Goal: Task Accomplishment & Management: Manage account settings

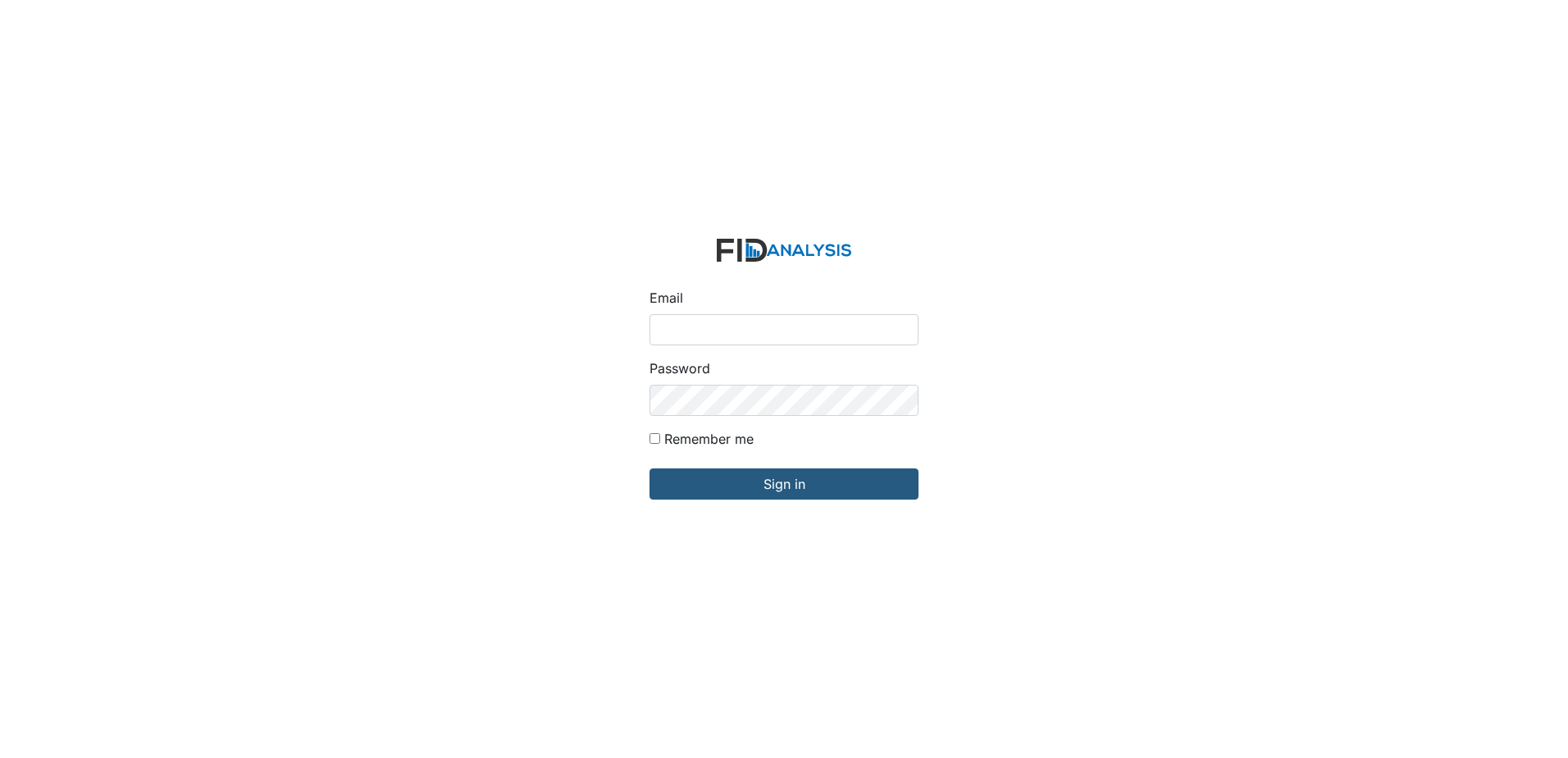
type input "[EMAIL_ADDRESS][DOMAIN_NAME]"
click at [535, 406] on div "Email [EMAIL_ADDRESS][DOMAIN_NAME] Password Remember me Sign in" at bounding box center [784, 379] width 1568 height 758
click at [650, 469] on input "Sign in" at bounding box center [784, 484] width 269 height 31
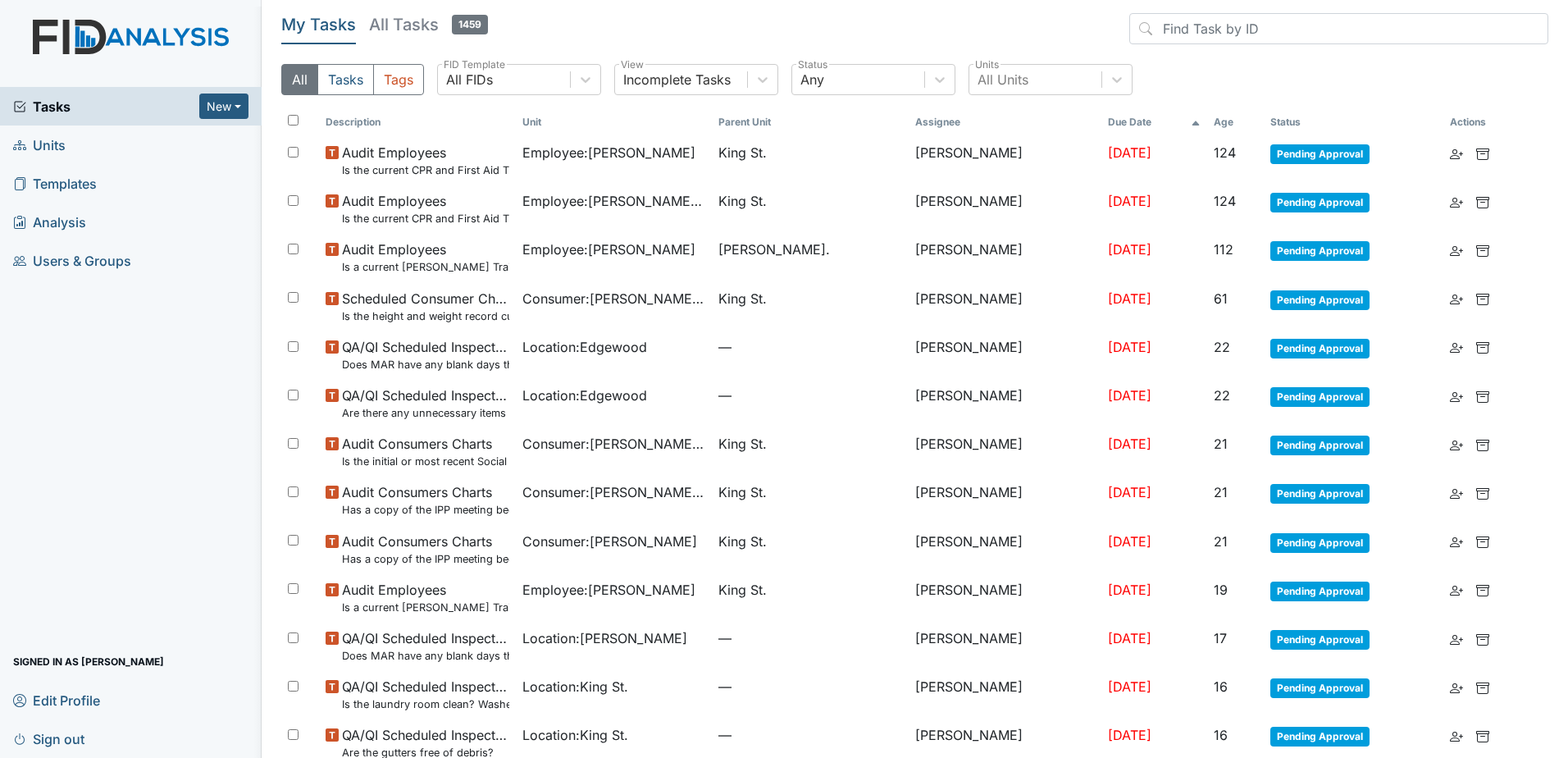
click at [289, 117] on input "checkbox" at bounding box center [293, 120] width 10 height 10
checkbox input "true"
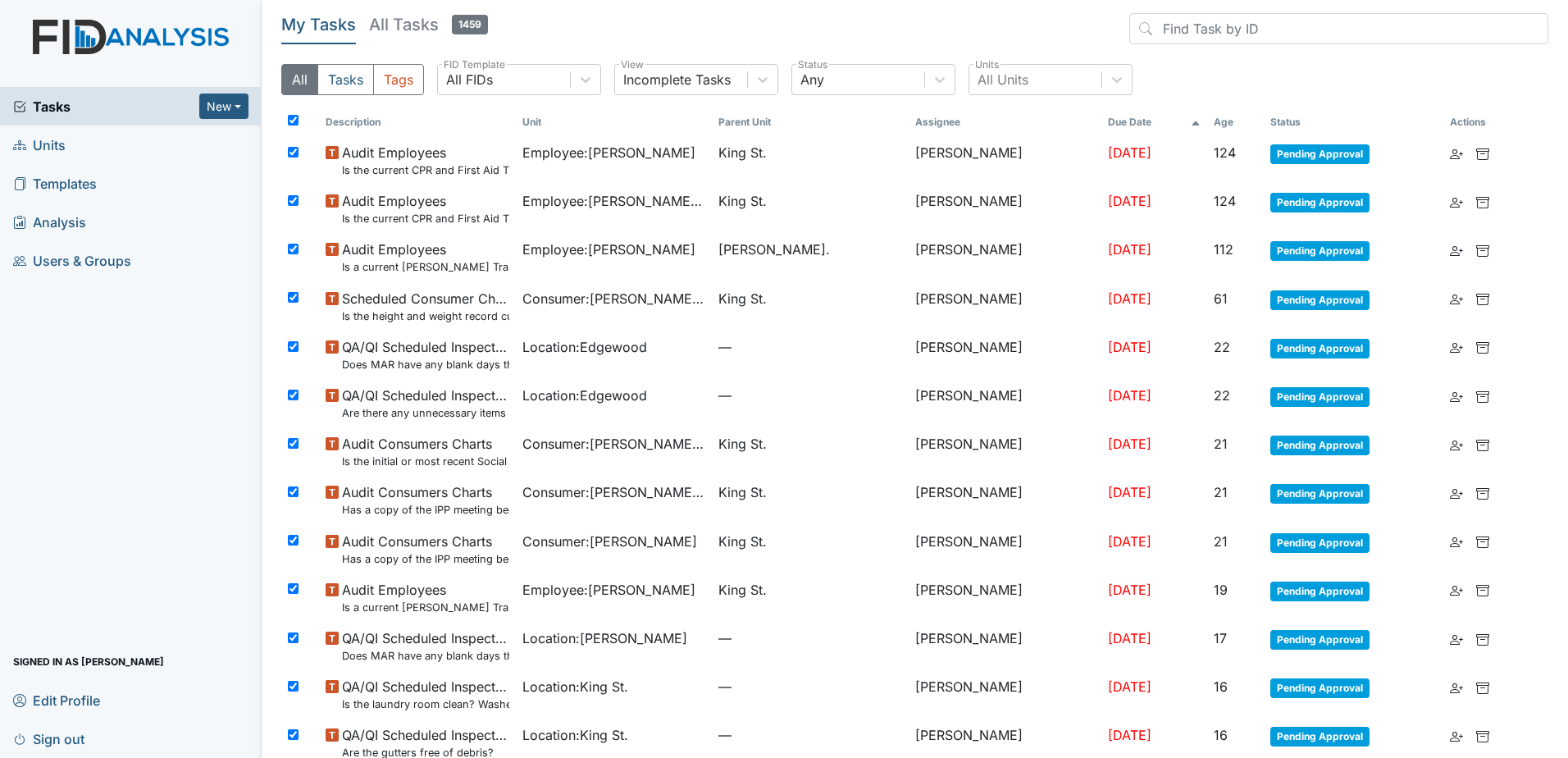
checkbox input "true"
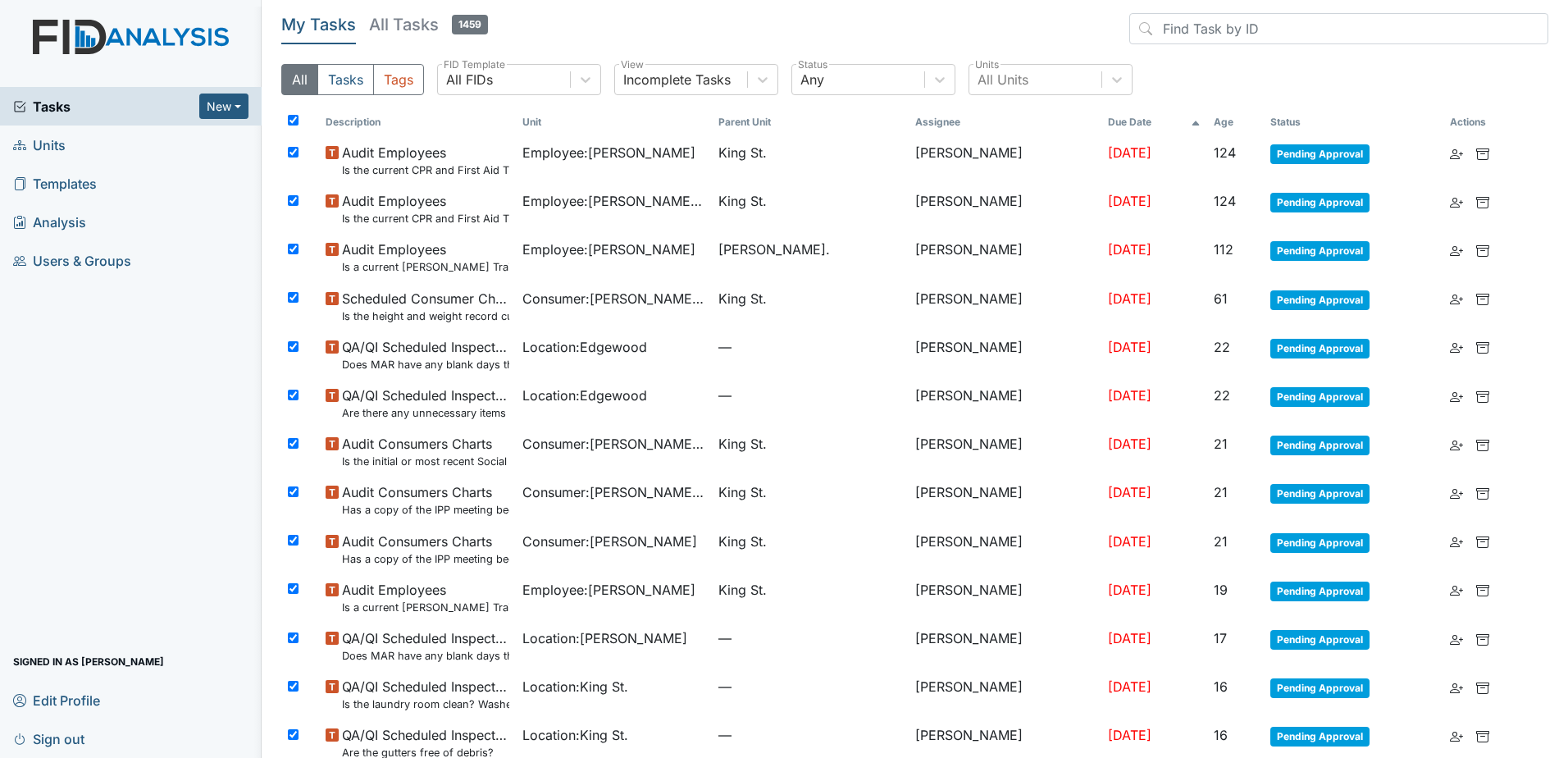
checkbox input "true"
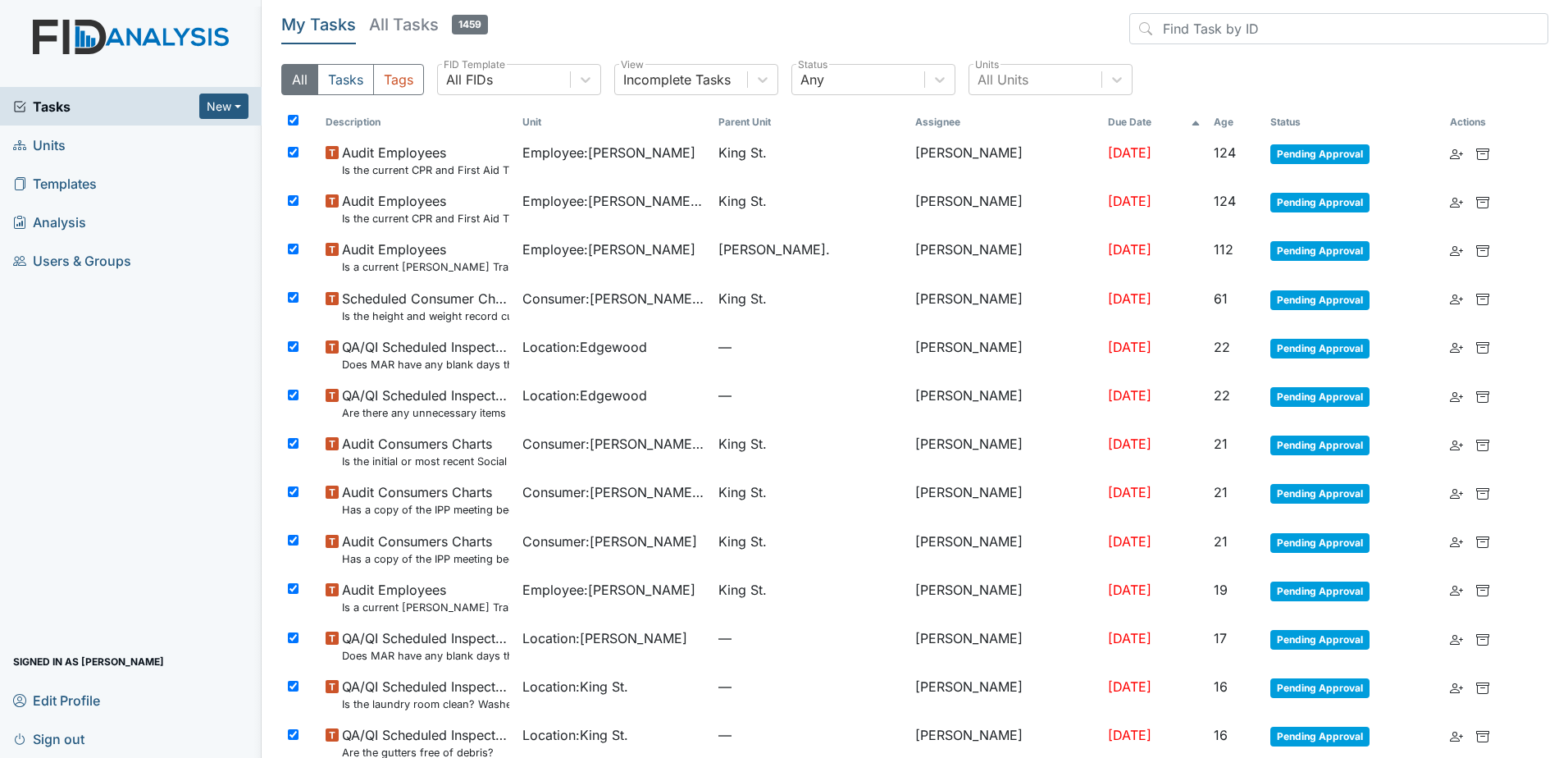
checkbox input "true"
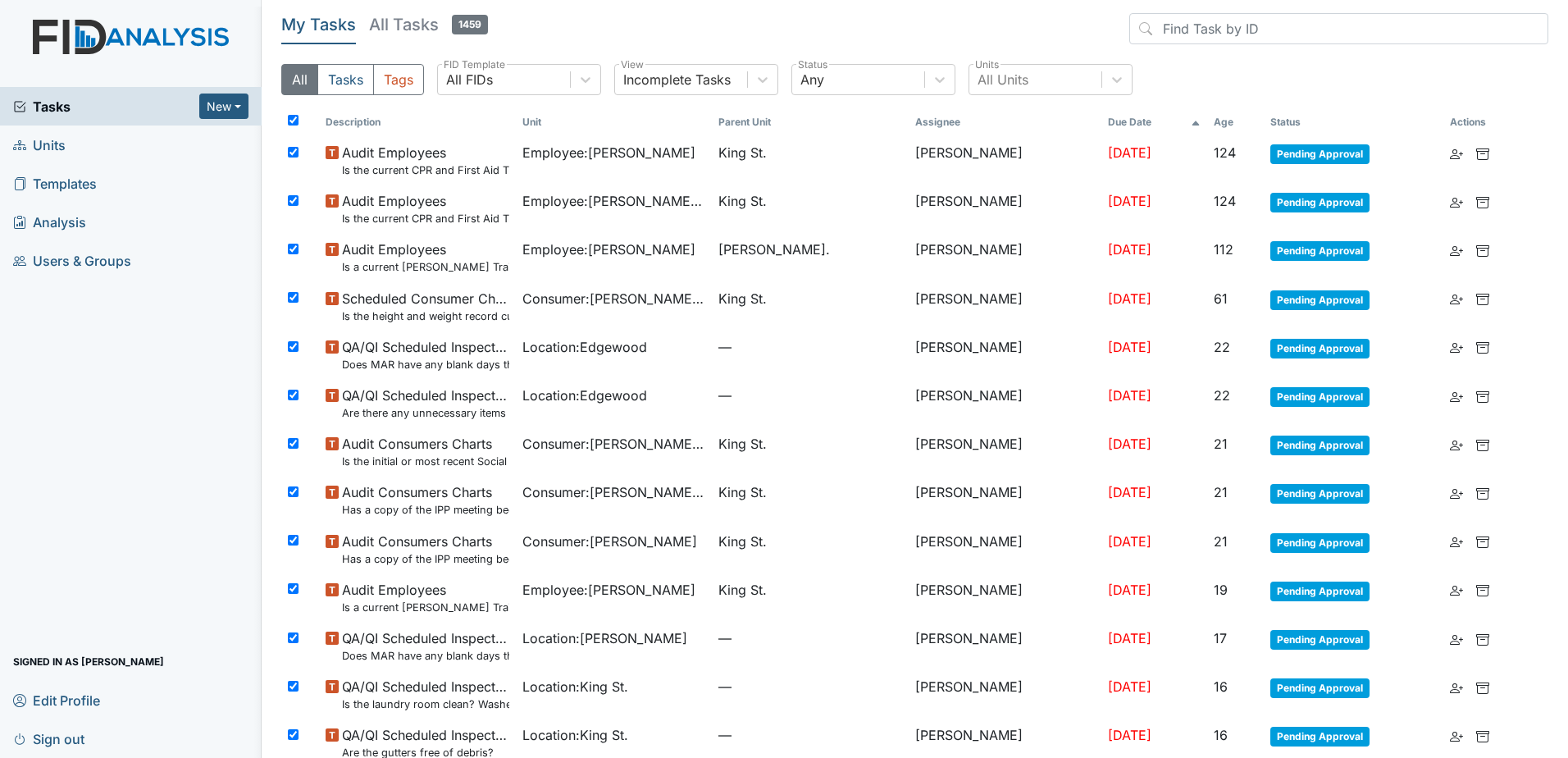
checkbox input "true"
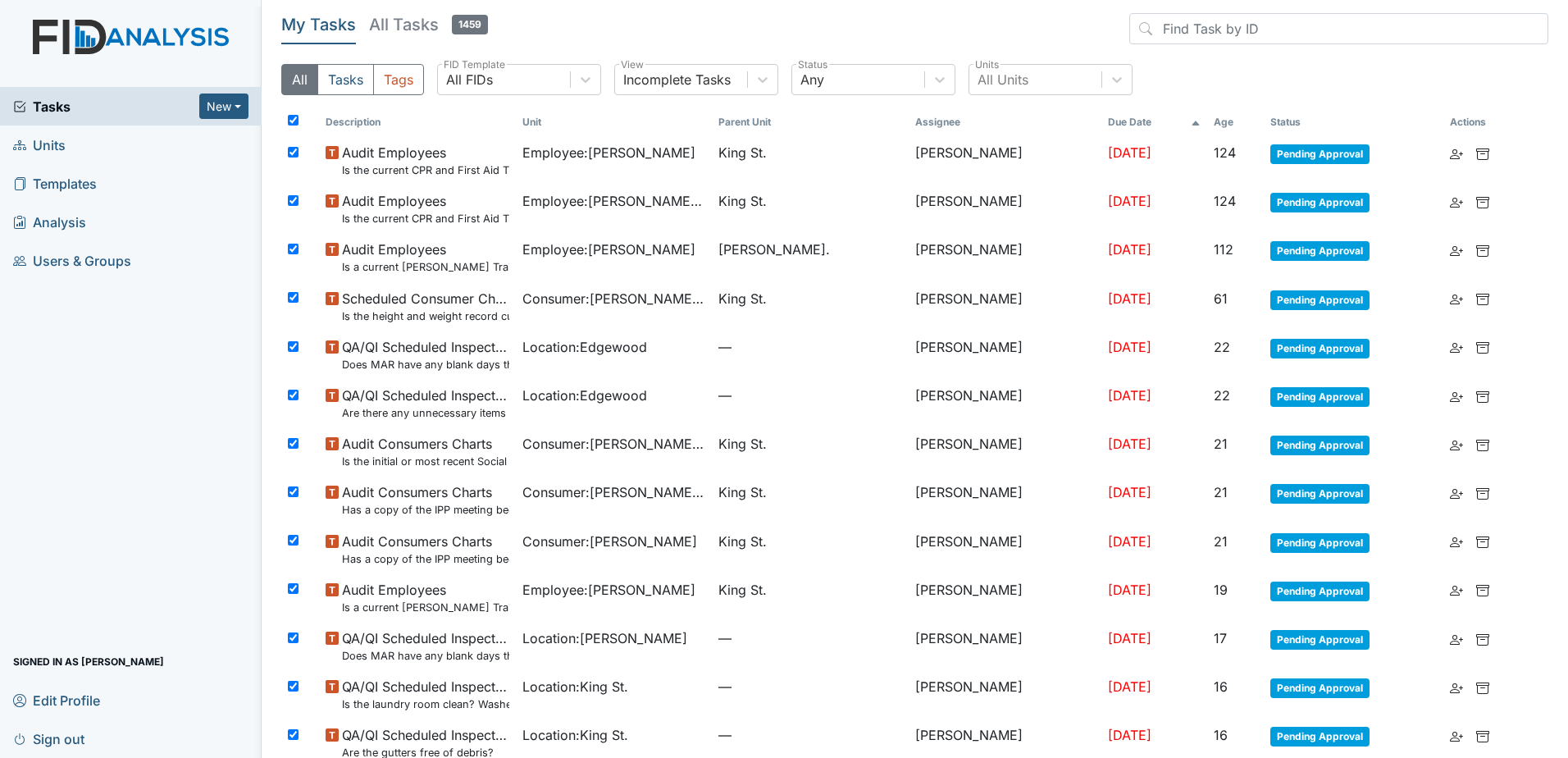
checkbox input "true"
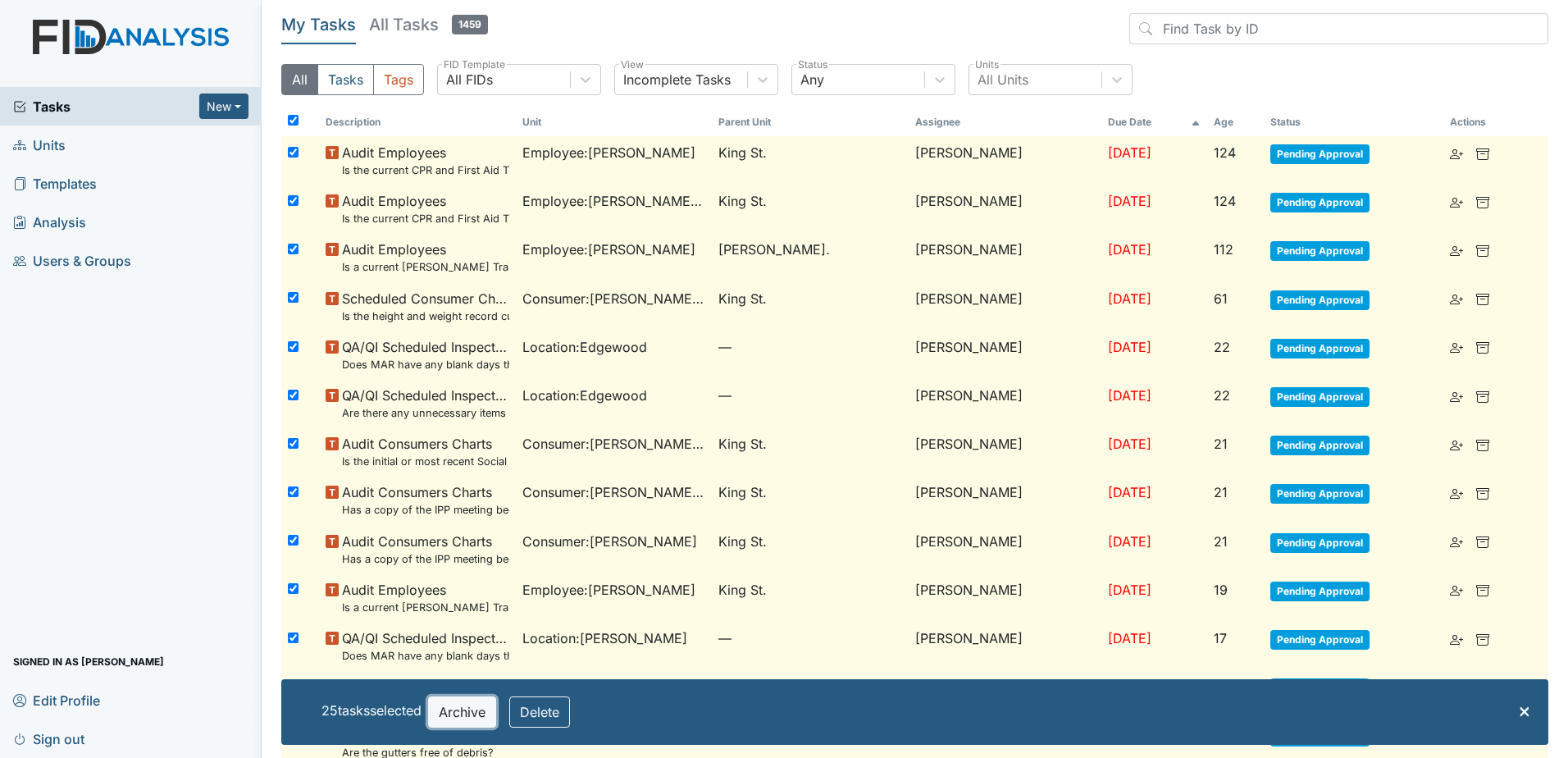
click at [473, 715] on button "Archive" at bounding box center [462, 713] width 68 height 31
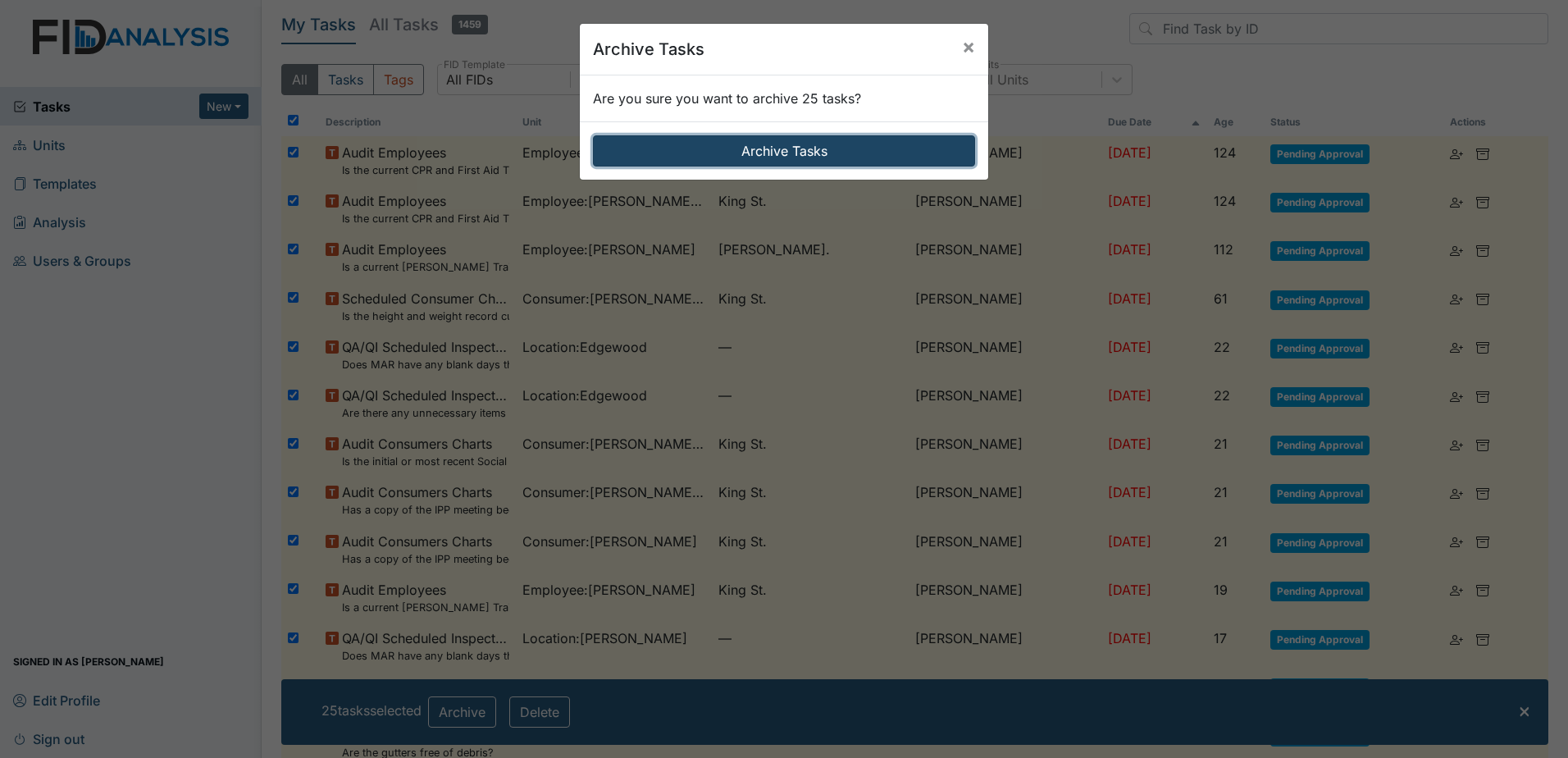
click at [776, 145] on button "Archive Tasks" at bounding box center [784, 151] width 382 height 31
